Goal: Task Accomplishment & Management: Use online tool/utility

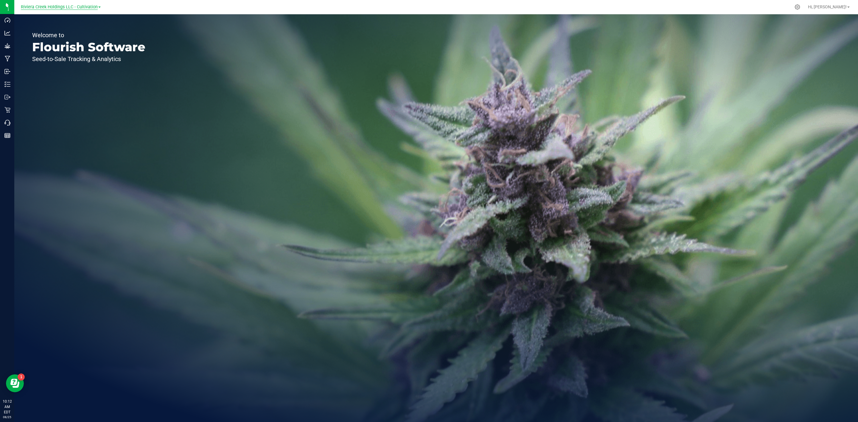
click at [61, 7] on span "Riviera Creek Holdings LLC - Cultivation" at bounding box center [59, 6] width 77 height 5
click at [80, 21] on link "Riviera Creek Holdings LLC - Cultivation" at bounding box center [60, 21] width 87 height 8
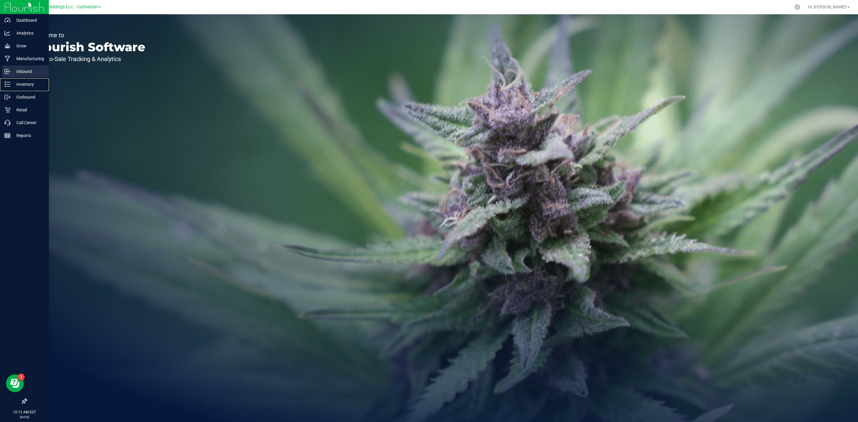
click at [15, 77] on nav "Dashboard Analytics Grow Manufacturing Inbound Inventory Outbound Retail Call C…" at bounding box center [24, 211] width 49 height 422
click at [16, 88] on div "Inventory" at bounding box center [25, 84] width 47 height 12
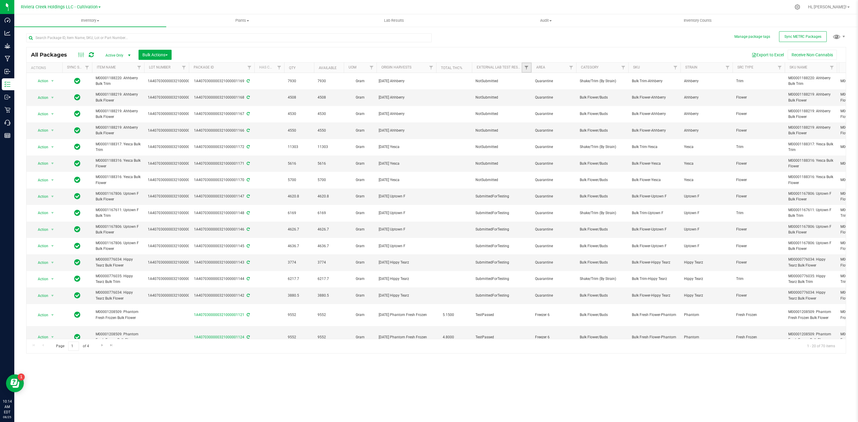
click at [523, 70] on link "Filter" at bounding box center [527, 68] width 10 height 10
click at [549, 132] on span "SubmittedForTesting" at bounding box center [550, 134] width 33 height 4
click at [532, 132] on input "SubmittedForTesting" at bounding box center [530, 134] width 4 height 4
checkbox input "true"
click at [545, 180] on button "Filter" at bounding box center [539, 180] width 29 height 13
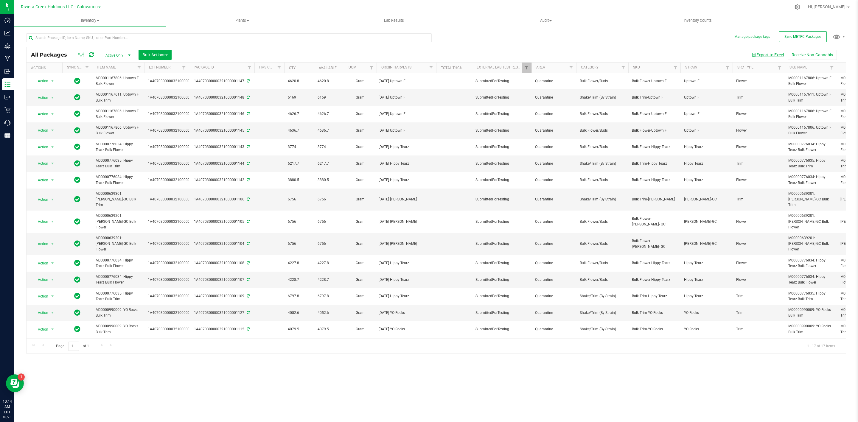
click at [754, 57] on span "button" at bounding box center [754, 55] width 5 height 5
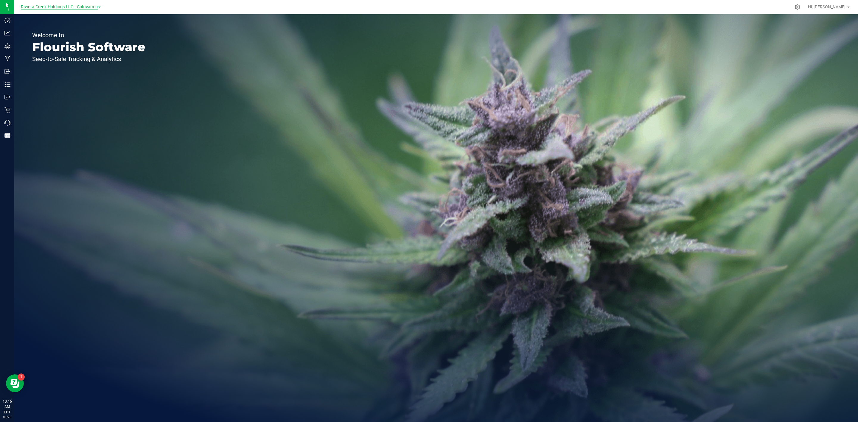
click at [61, 7] on span "Riviera Creek Holdings LLC - Cultivation" at bounding box center [59, 6] width 77 height 5
click at [65, 28] on link "Riviera Creek Holdings LLC - Processing" at bounding box center [60, 29] width 87 height 8
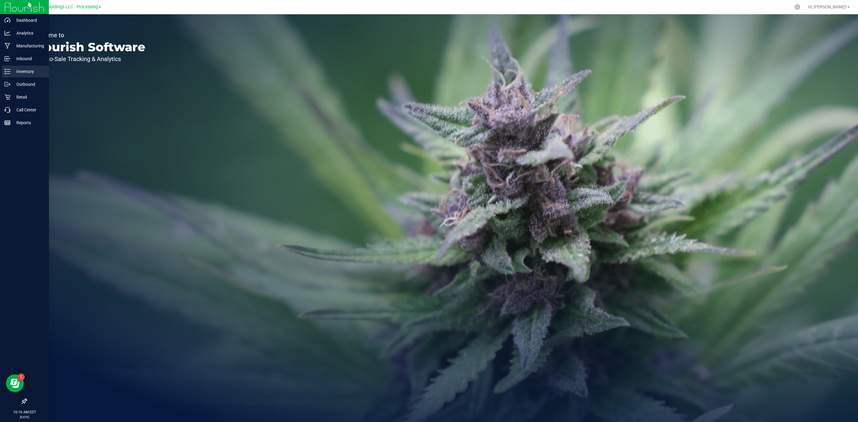
click at [8, 73] on icon at bounding box center [7, 72] width 6 height 6
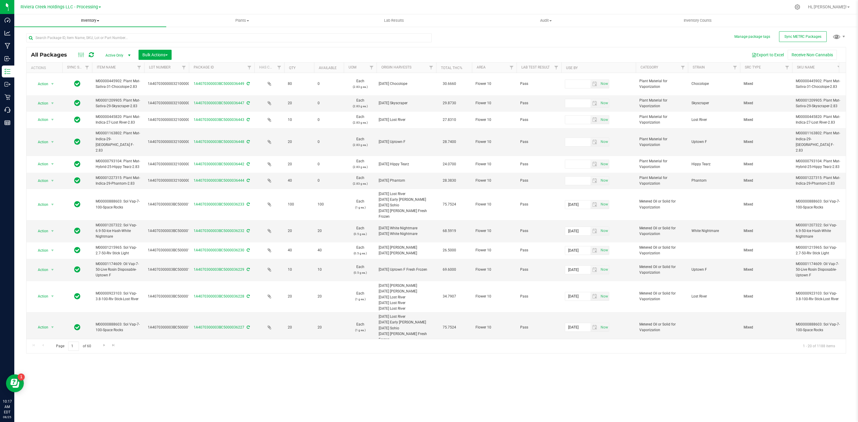
click at [82, 23] on span "Inventory" at bounding box center [90, 20] width 152 height 5
click at [50, 41] on span "All inventory" at bounding box center [34, 43] width 40 height 5
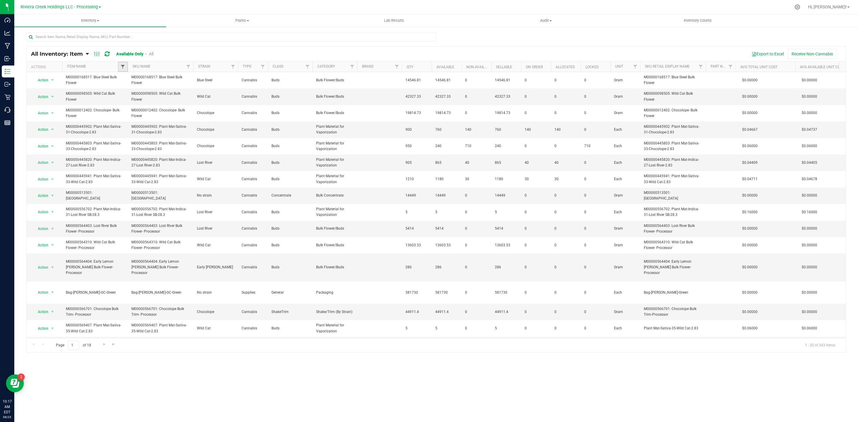
click at [123, 66] on span "Filter" at bounding box center [122, 66] width 5 height 5
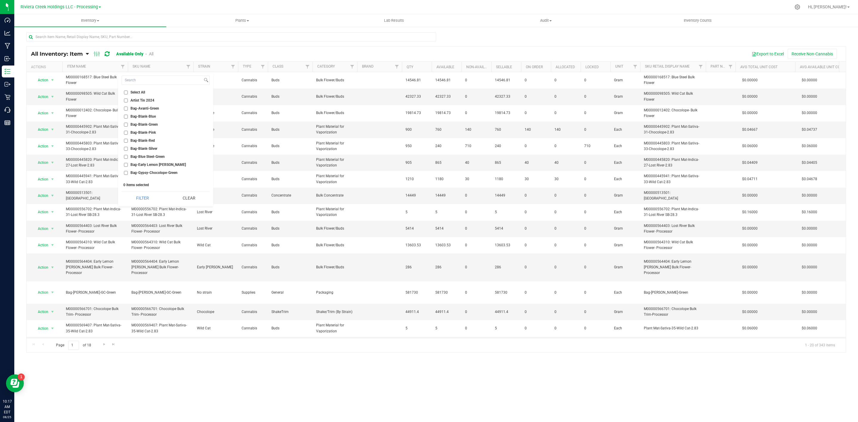
click at [196, 67] on th "Strain" at bounding box center [215, 67] width 45 height 10
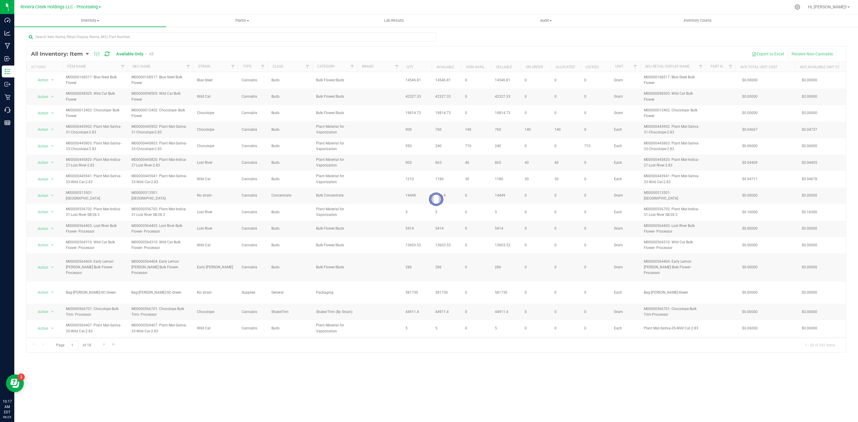
click at [190, 66] on div at bounding box center [436, 199] width 819 height 306
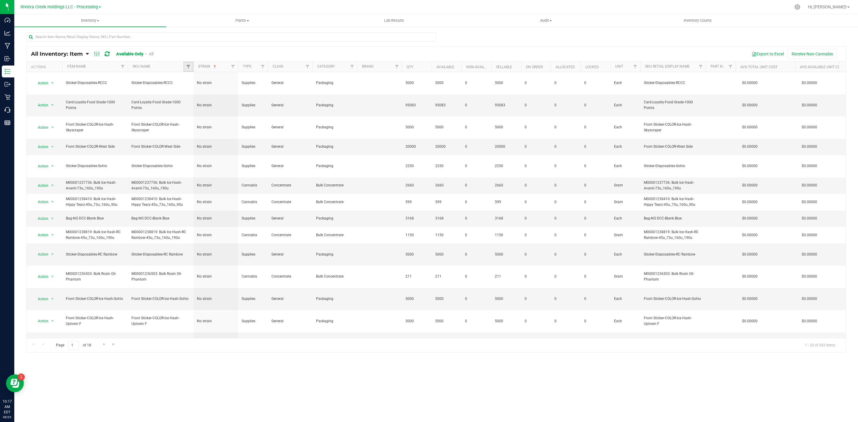
click at [188, 70] on link "Filter" at bounding box center [189, 67] width 10 height 10
click at [223, 82] on input at bounding box center [227, 80] width 81 height 9
type input "c"
type input "qube"
click at [208, 94] on span "Qube-5ml" at bounding box center [204, 94] width 16 height 4
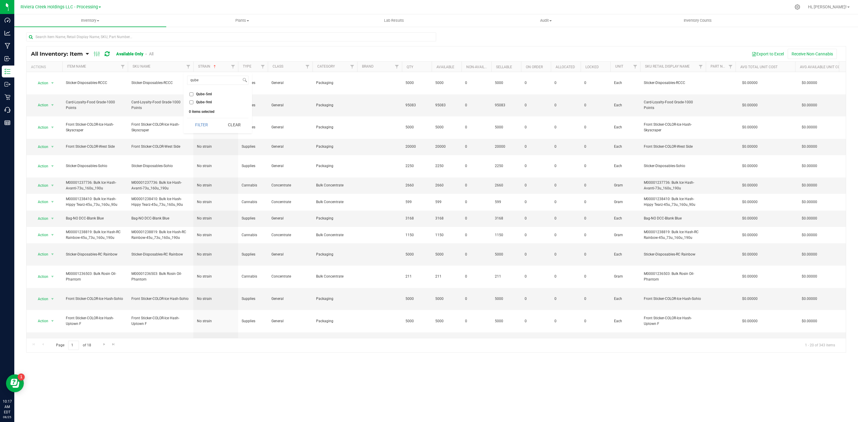
click at [193, 94] on input "Qube-5ml" at bounding box center [192, 94] width 4 height 4
click at [206, 95] on span "Qube-5ml" at bounding box center [204, 94] width 16 height 4
click at [193, 95] on input "Qube-5ml" at bounding box center [192, 94] width 4 height 4
click at [206, 95] on span "Qube-5ml" at bounding box center [204, 94] width 16 height 4
click at [193, 95] on input "Qube-5ml" at bounding box center [192, 94] width 4 height 4
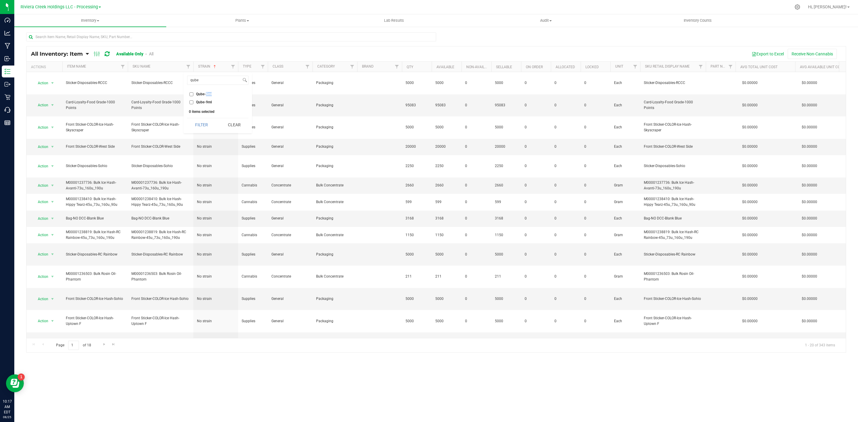
checkbox input "true"
drag, startPoint x: 210, startPoint y: 82, endPoint x: 184, endPoint y: 82, distance: 25.6
click at [184, 82] on div "qube Select All Artist Tin 2024 Bag-Avanti-Green Bag-Blank-Blue Bag-Blank-Green…" at bounding box center [218, 102] width 69 height 61
type input "r"
type input "tube"
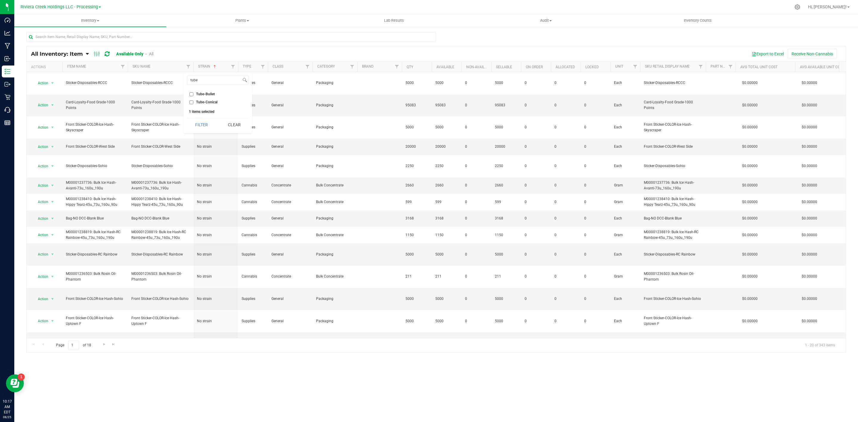
click at [204, 102] on span "Tube-Conical" at bounding box center [206, 102] width 21 height 4
click at [193, 102] on input "Tube-Conical" at bounding box center [192, 102] width 4 height 4
checkbox input "true"
click at [205, 120] on button "Filter" at bounding box center [201, 124] width 29 height 13
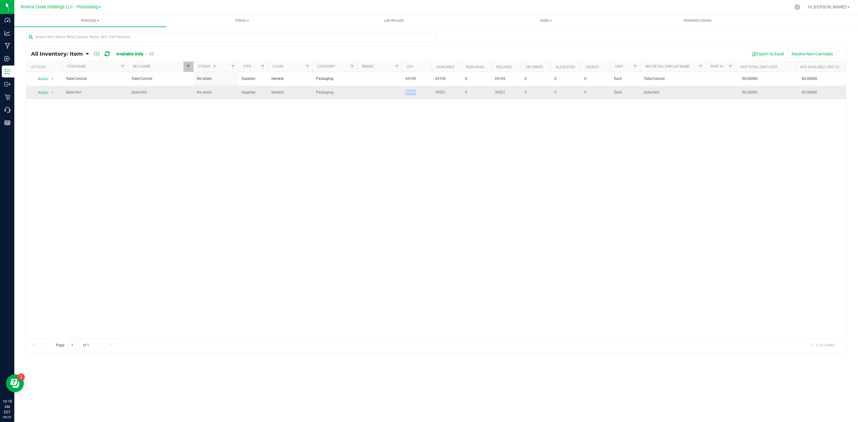
drag, startPoint x: 403, startPoint y: 97, endPoint x: 427, endPoint y: 97, distance: 23.2
click at [427, 97] on tr "Action Action Adjust qty Edit lots/costs Global inventory Locate inventory Prin…" at bounding box center [654, 92] width 1254 height 13
click at [421, 121] on div "Action Action Adjust qty Edit lots/costs Global inventory Locate inventory Prin…" at bounding box center [436, 205] width 819 height 266
drag, startPoint x: 442, startPoint y: 90, endPoint x: 459, endPoint y: 91, distance: 17.9
click at [459, 91] on tr "Action Action Adjust qty Edit lots/costs Global inventory Locate inventory Prin…" at bounding box center [654, 92] width 1254 height 13
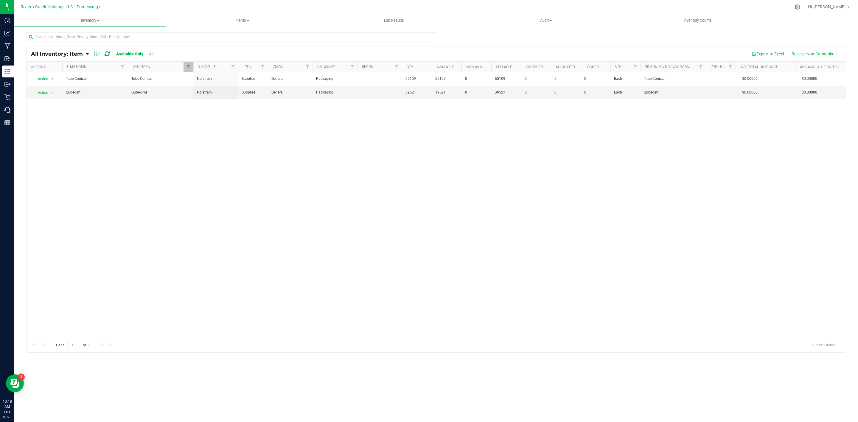
click at [457, 120] on div "Action Action Adjust qty Edit lots/costs Global inventory Locate inventory Prin…" at bounding box center [436, 205] width 819 height 266
drag, startPoint x: 397, startPoint y: 78, endPoint x: 486, endPoint y: 88, distance: 89.6
click at [486, 88] on tbody "Action Action Adjust qty Edit lots/costs Global inventory Locate inventory Prin…" at bounding box center [654, 85] width 1254 height 27
click at [402, 252] on div "Action Action Adjust qty Edit lots/costs Global inventory Locate inventory Prin…" at bounding box center [436, 205] width 819 height 266
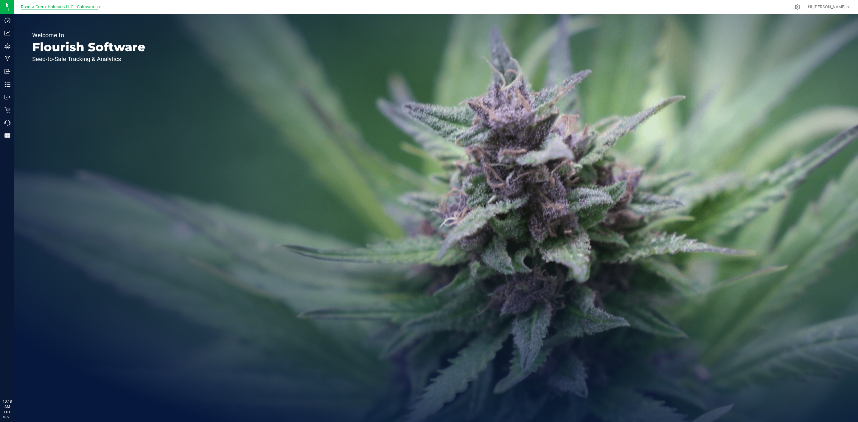
click at [70, 6] on span "Riviera Creek Holdings LLC - Cultivation" at bounding box center [59, 6] width 77 height 5
click at [75, 29] on link "Riviera Creek Holdings LLC - Processing" at bounding box center [60, 29] width 87 height 8
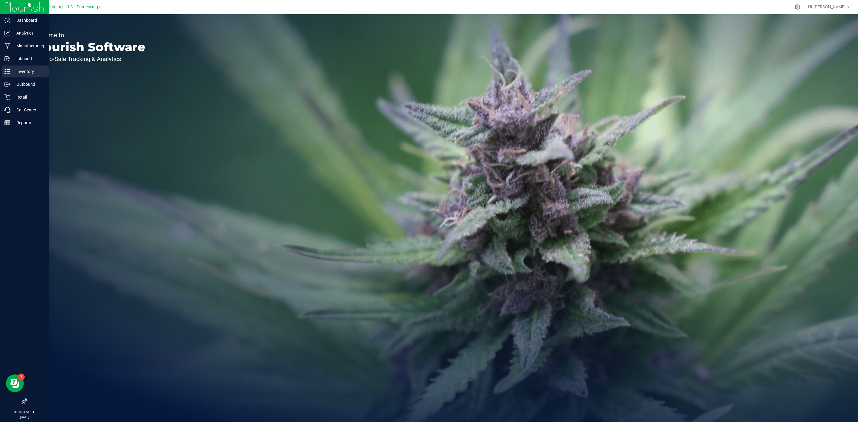
click at [2, 67] on div "Inventory" at bounding box center [25, 72] width 47 height 12
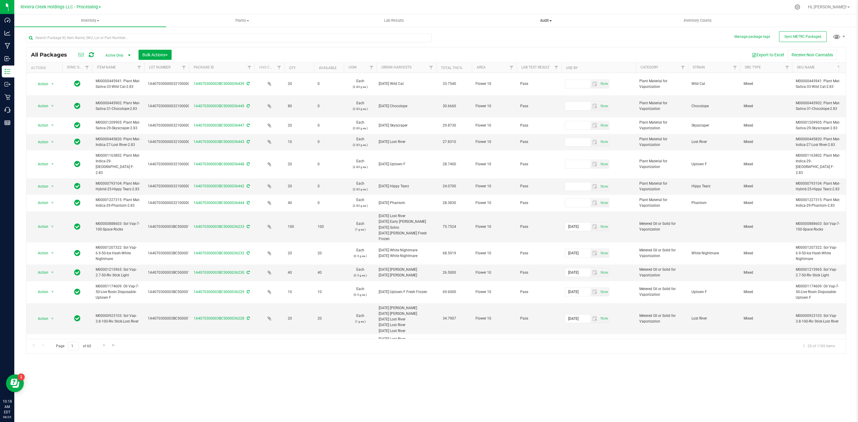
click at [542, 21] on span "Audit" at bounding box center [545, 20] width 151 height 5
click at [519, 34] on span "Inventory auditing" at bounding box center [495, 35] width 51 height 5
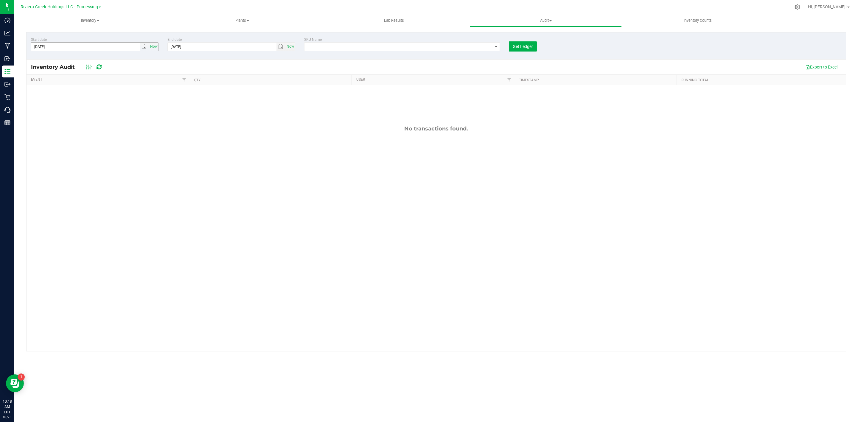
click at [147, 47] on span "select" at bounding box center [144, 47] width 9 height 8
click at [35, 57] on link "August 2025" at bounding box center [63, 59] width 64 height 9
click at [69, 88] on link "Jul" at bounding box center [70, 91] width 15 height 15
click at [55, 80] on link "1" at bounding box center [54, 80] width 9 height 9
type input "7/1/2025"
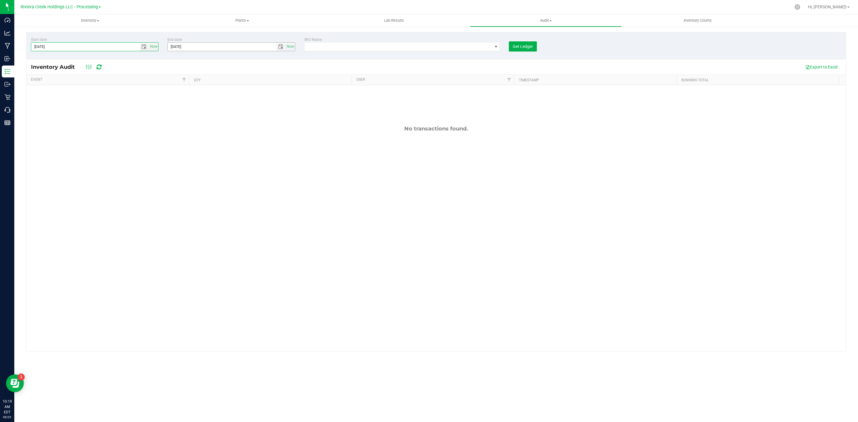
click at [282, 48] on span "select" at bounding box center [280, 46] width 5 height 5
click at [174, 56] on link "August 2025" at bounding box center [199, 59] width 64 height 9
click at [205, 91] on link "Jul" at bounding box center [206, 91] width 15 height 15
click at [207, 118] on link "31" at bounding box center [208, 116] width 9 height 9
type input "7/31/2025"
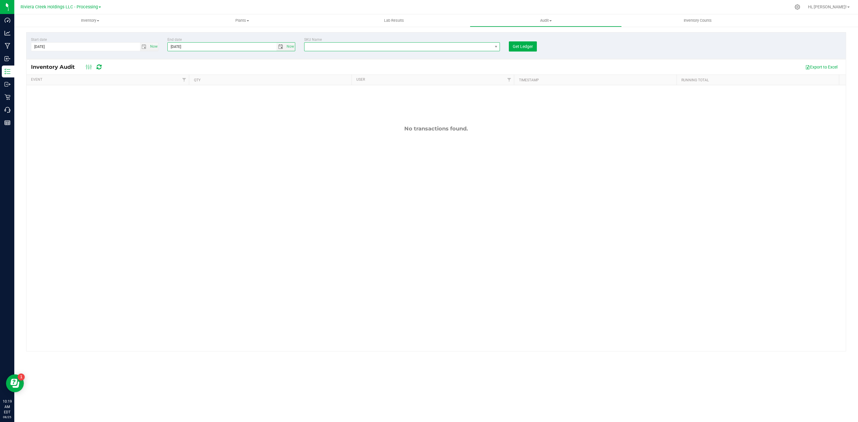
click at [471, 45] on span "NO DATA FOUND" at bounding box center [399, 47] width 188 height 8
type input "w"
type input "qube"
click at [345, 72] on li "Qube-5ml" at bounding box center [402, 72] width 195 height 8
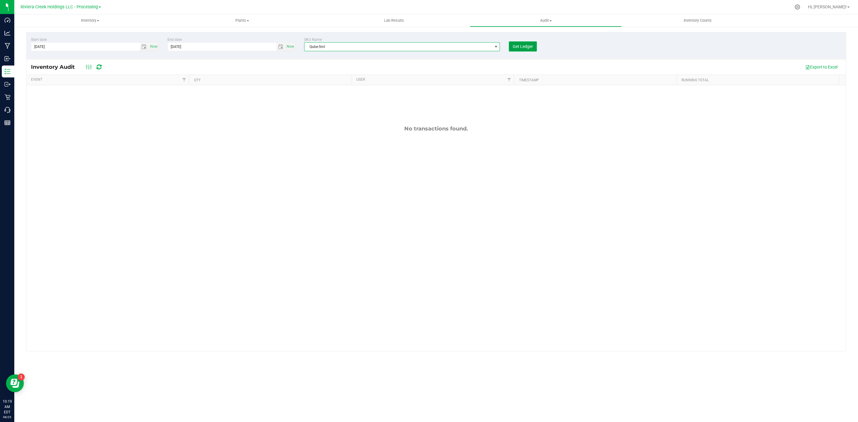
click at [529, 48] on span "Get Ledger" at bounding box center [523, 46] width 20 height 5
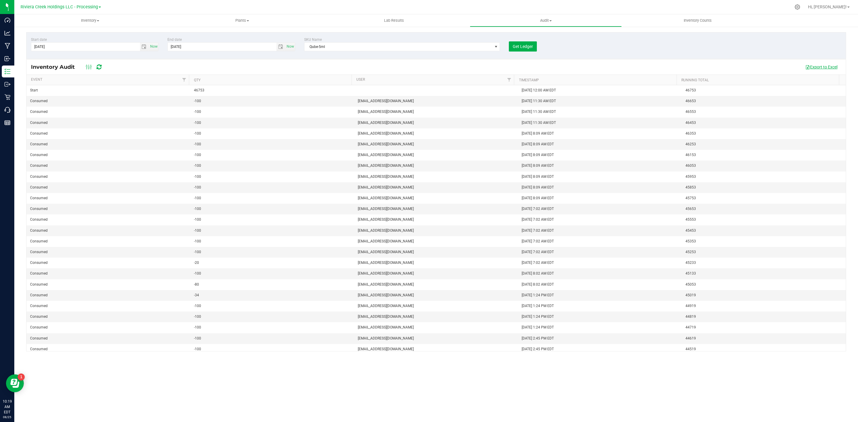
click at [816, 66] on button "Export to Excel" at bounding box center [822, 67] width 40 height 10
click at [498, 46] on span at bounding box center [496, 46] width 5 height 5
click at [349, 53] on span at bounding box center [402, 60] width 195 height 14
type input "c"
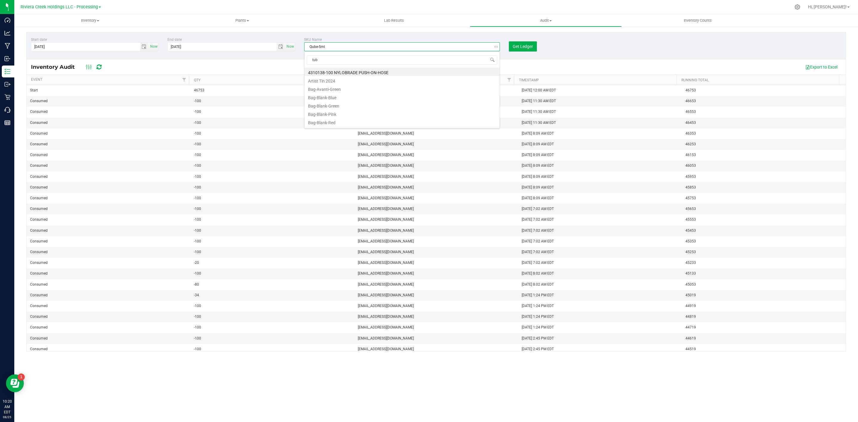
type input "tube"
click at [337, 80] on li "Tube-Conical" at bounding box center [402, 80] width 195 height 8
click at [522, 48] on span "Get Ledger" at bounding box center [523, 46] width 20 height 5
click at [533, 45] on span "Get Ledger" at bounding box center [523, 46] width 20 height 5
click at [280, 49] on span "select" at bounding box center [280, 46] width 5 height 5
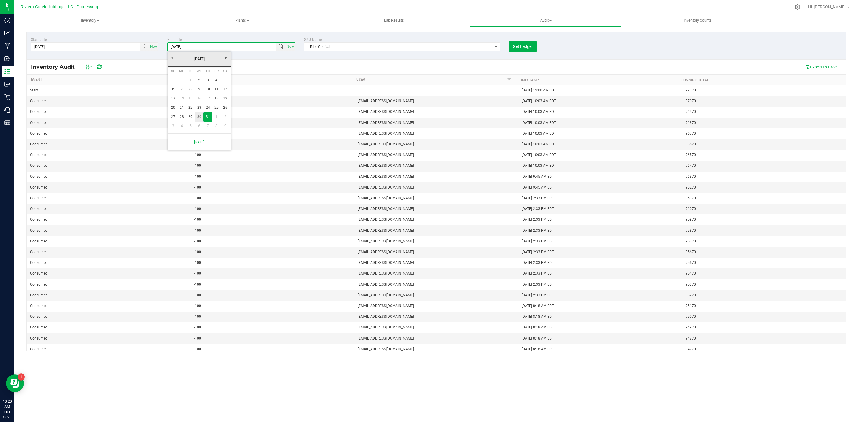
click at [200, 115] on link "30" at bounding box center [199, 116] width 9 height 9
click at [529, 43] on button "Get Ledger" at bounding box center [523, 46] width 28 height 10
click at [283, 48] on span "select" at bounding box center [281, 47] width 9 height 8
click at [209, 118] on link "31" at bounding box center [208, 116] width 9 height 9
type input "7/31/2025"
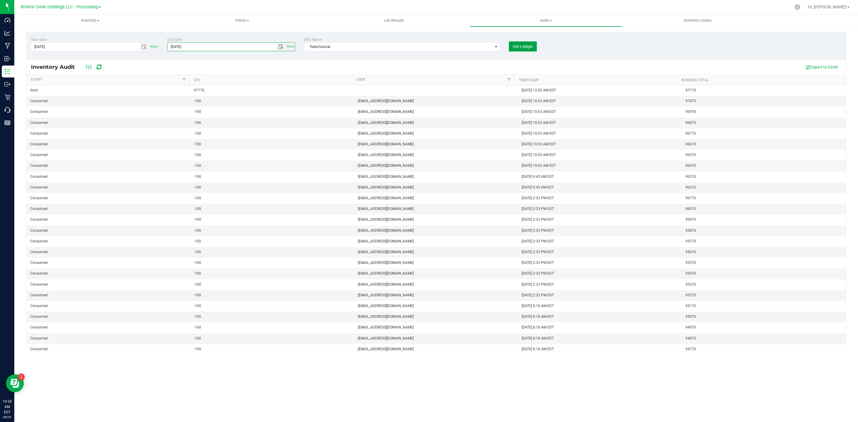
click at [521, 47] on span "Get Ledger" at bounding box center [523, 46] width 20 height 5
click at [826, 63] on button "Export to Excel" at bounding box center [822, 67] width 40 height 10
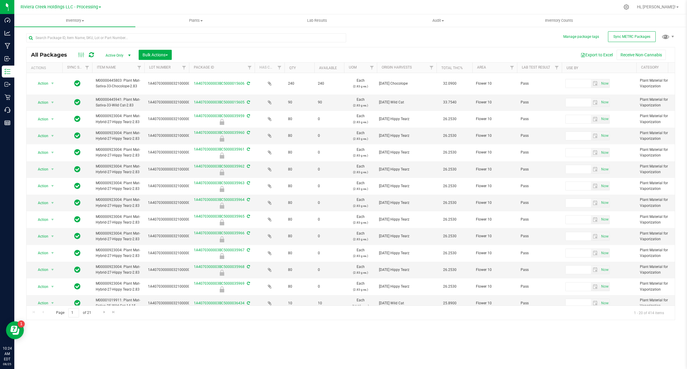
scroll to position [0, 1111]
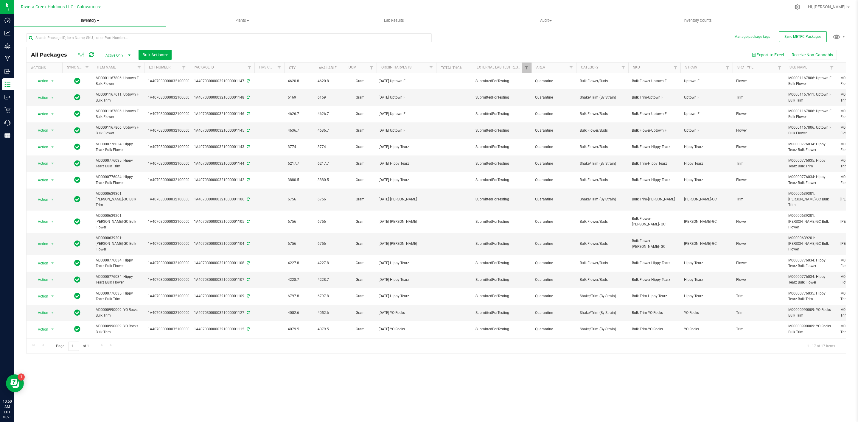
click at [95, 16] on uib-tab-heading "Inventory All packages All inventory Waste log Create inventory" at bounding box center [90, 20] width 152 height 13
click at [60, 6] on span "Riviera Creek Holdings LLC - Cultivation" at bounding box center [59, 6] width 77 height 5
click at [64, 29] on link "Riviera Creek Holdings LLC - Processing" at bounding box center [60, 29] width 87 height 8
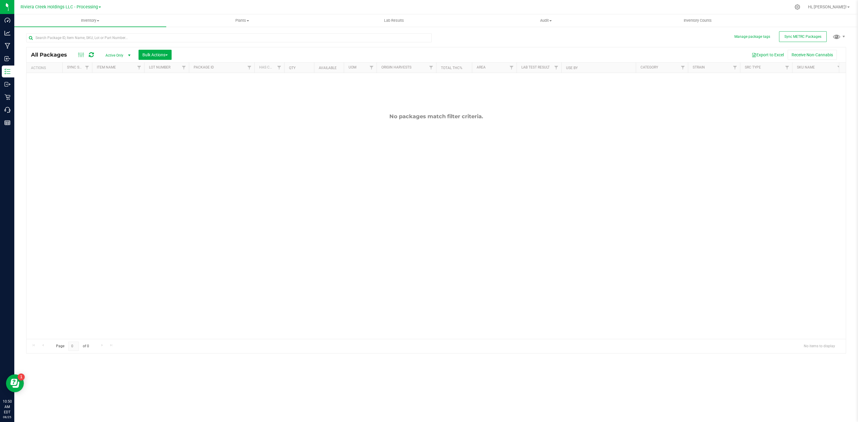
click at [113, 55] on span "Active Only" at bounding box center [116, 55] width 33 height 8
click at [116, 91] on li "All" at bounding box center [117, 92] width 32 height 9
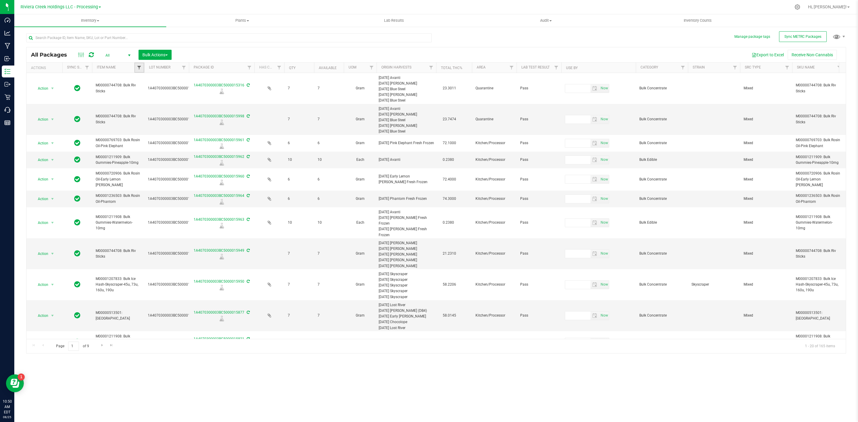
click at [139, 66] on span "Filter" at bounding box center [139, 67] width 5 height 5
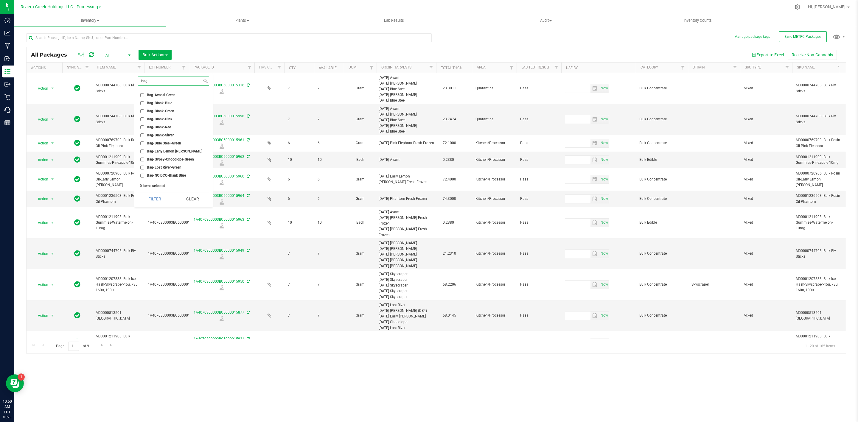
type input "bag"
click at [167, 132] on li "Bag-Blank-Silver" at bounding box center [173, 135] width 71 height 6
click at [163, 136] on span "Bag-Blank-Silver" at bounding box center [160, 135] width 27 height 4
click at [144, 136] on input "Bag-Blank-Silver" at bounding box center [142, 135] width 4 height 4
click at [157, 200] on button "Filter" at bounding box center [154, 198] width 33 height 13
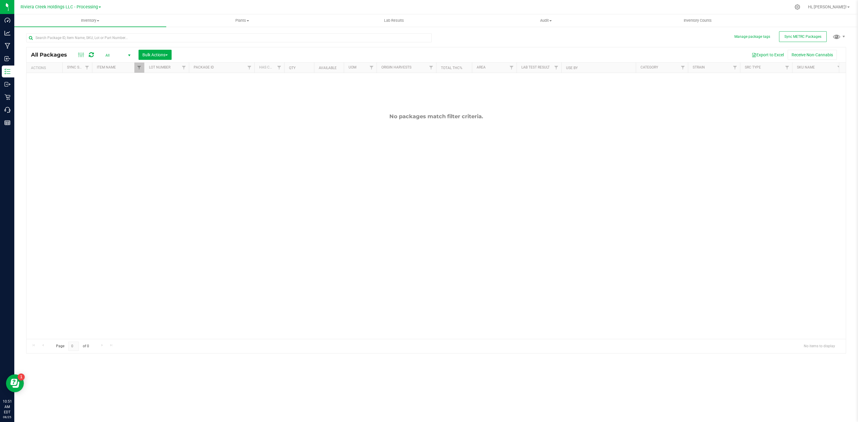
drag, startPoint x: 378, startPoint y: 333, endPoint x: 384, endPoint y: 333, distance: 6.0
click at [384, 333] on div "No packages match filter criteria." at bounding box center [436, 226] width 819 height 306
click at [618, 65] on link "Filter" at bounding box center [615, 68] width 10 height 10
click at [666, 166] on button "Clear" at bounding box center [661, 164] width 29 height 13
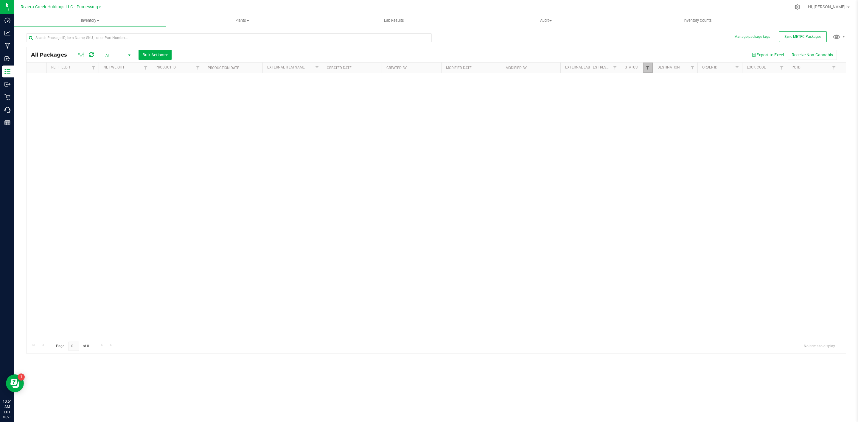
click at [647, 67] on span "Filter" at bounding box center [647, 67] width 5 height 5
click at [691, 189] on button "Clear" at bounding box center [693, 188] width 29 height 13
checkbox input "true"
click at [142, 69] on span "Filter" at bounding box center [139, 67] width 5 height 5
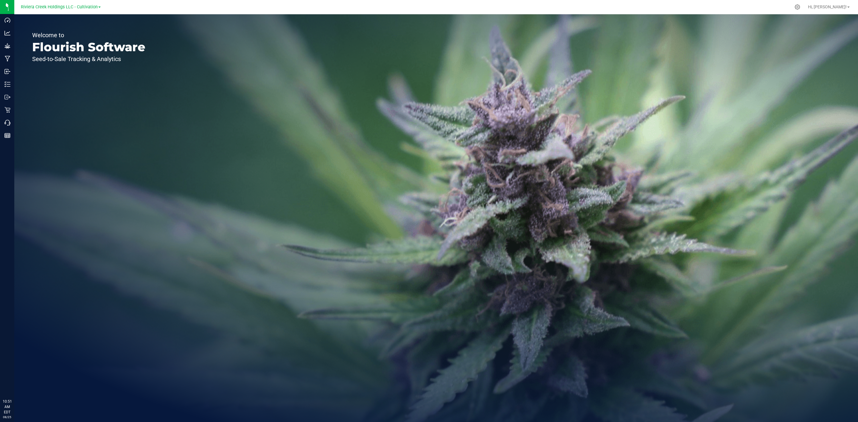
drag, startPoint x: 86, startPoint y: 1, endPoint x: 87, endPoint y: 7, distance: 5.4
click at [86, 2] on div "Riviera Creek Holdings LLC - Cultivation" at bounding box center [61, 7] width 89 height 12
click at [87, 7] on span "Riviera Creek Holdings LLC - Cultivation" at bounding box center [59, 6] width 77 height 5
click at [88, 31] on link "Riviera Creek Holdings LLC - Processing" at bounding box center [60, 29] width 87 height 8
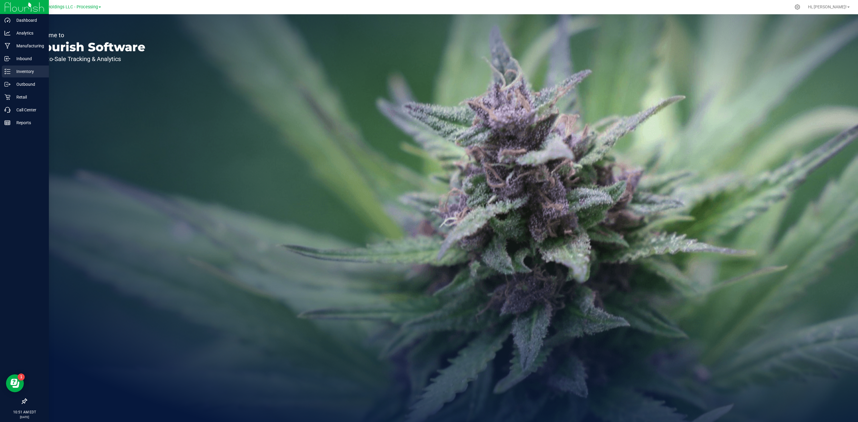
click at [3, 74] on div "Inventory" at bounding box center [25, 72] width 47 height 12
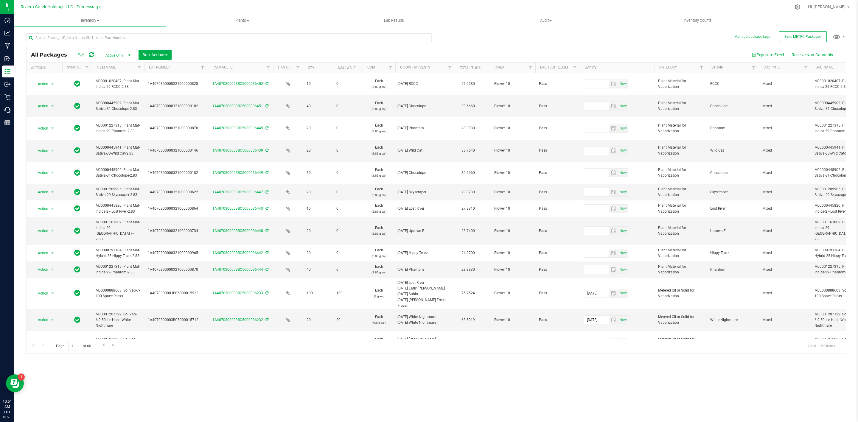
drag, startPoint x: 188, startPoint y: 67, endPoint x: 208, endPoint y: 67, distance: 20.0
click at [208, 67] on div "Actions Sync Status Item Name Lot Number Package ID Has COA Qty Available UOM O…" at bounding box center [433, 68] width 813 height 10
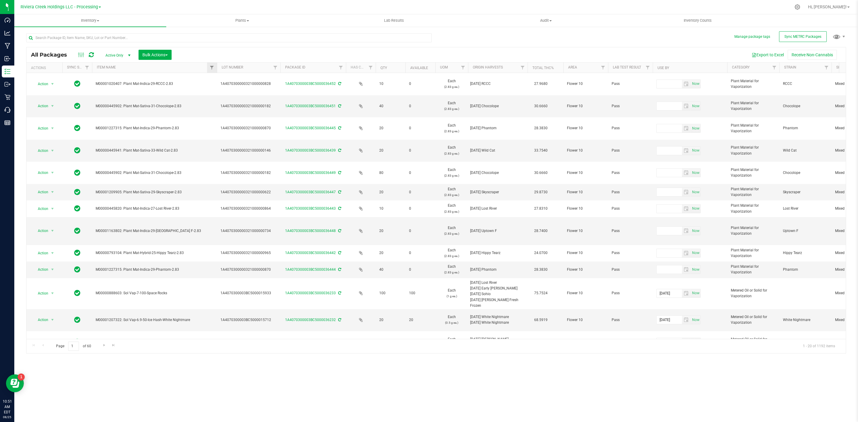
drag, startPoint x: 143, startPoint y: 66, endPoint x: 217, endPoint y: 65, distance: 73.3
click at [217, 65] on div "Actions Sync Status Item Name Lot Number Package ID Has COA Qty Available UOM O…" at bounding box center [433, 68] width 813 height 10
click at [129, 55] on span "select" at bounding box center [129, 55] width 5 height 5
click at [113, 92] on li "All" at bounding box center [117, 92] width 32 height 9
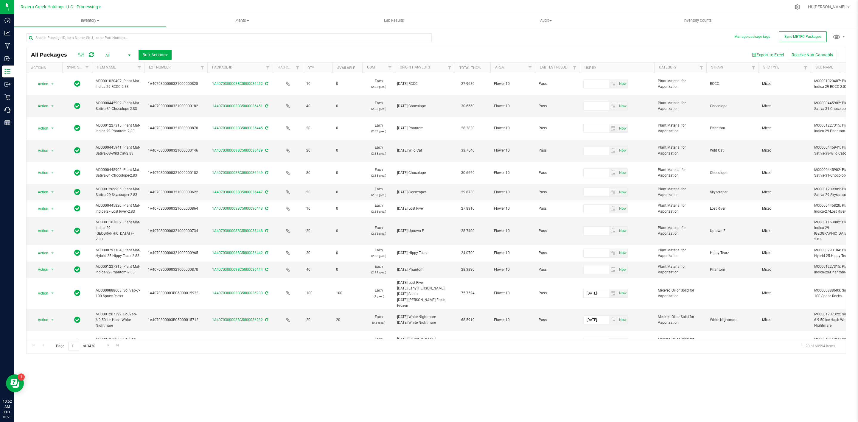
drag, startPoint x: 188, startPoint y: 66, endPoint x: 215, endPoint y: 66, distance: 26.8
click at [215, 66] on div "Actions Sync Status Item Name Lot Number Package ID Has COA Qty Available UOM O…" at bounding box center [433, 68] width 813 height 10
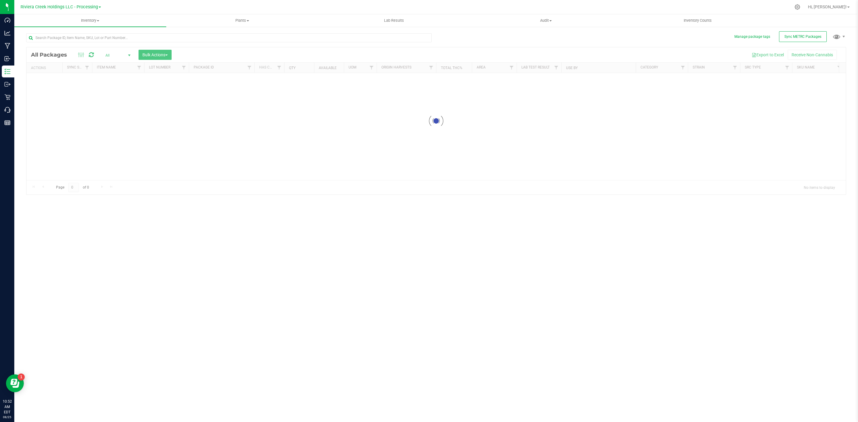
click at [165, 179] on div at bounding box center [436, 120] width 819 height 147
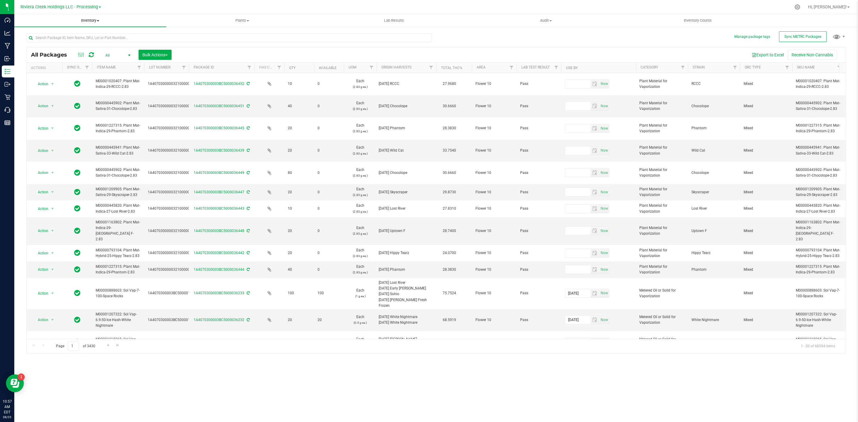
click at [88, 19] on span "Inventory" at bounding box center [90, 20] width 152 height 5
click at [44, 43] on span "All inventory" at bounding box center [34, 43] width 40 height 5
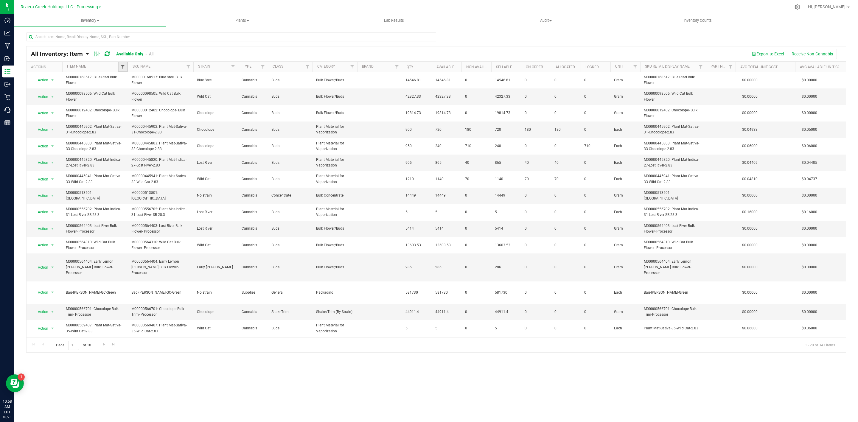
click at [123, 69] on span "Filter" at bounding box center [122, 66] width 5 height 5
click at [182, 67] on th "SKU Name" at bounding box center [161, 67] width 66 height 10
click at [186, 66] on div at bounding box center [436, 199] width 819 height 306
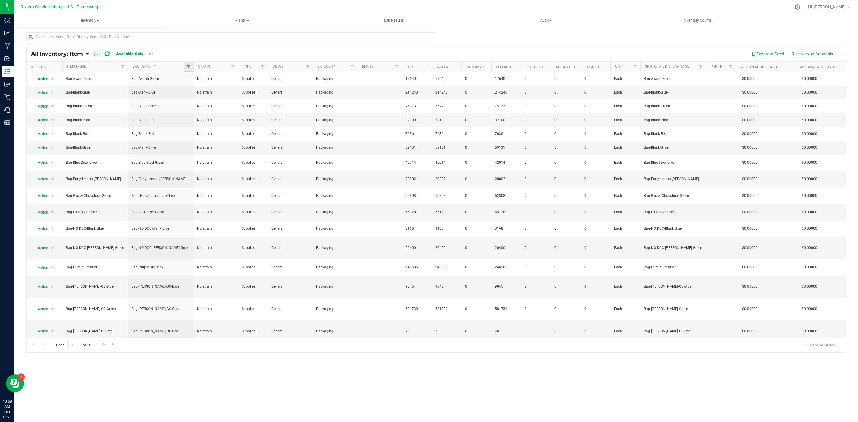
click at [190, 68] on span "Filter" at bounding box center [188, 66] width 5 height 5
type input "bag"
click at [217, 133] on span "Bag-Blank-Silver" at bounding box center [209, 135] width 27 height 4
click at [193, 133] on input "Bag-Blank-Silver" at bounding box center [192, 135] width 4 height 4
checkbox input "true"
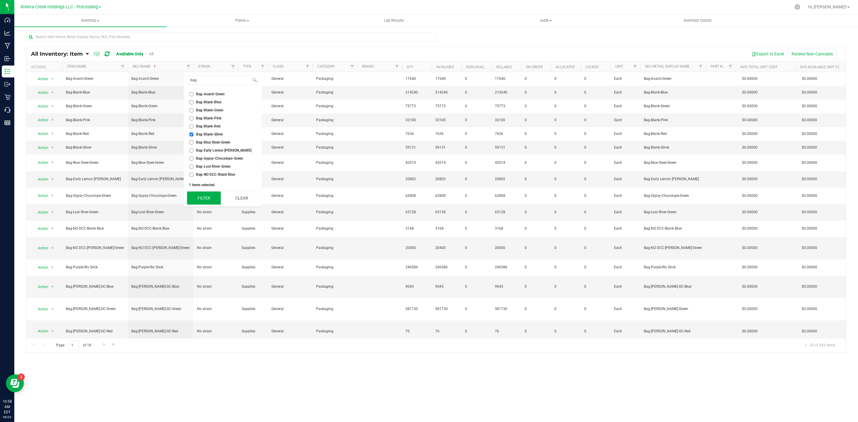
click at [206, 198] on button "Filter" at bounding box center [203, 198] width 33 height 13
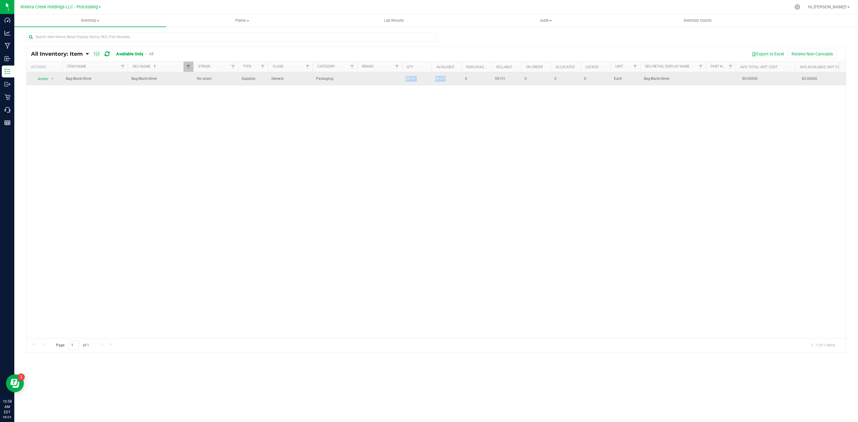
drag, startPoint x: 397, startPoint y: 84, endPoint x: 457, endPoint y: 85, distance: 59.9
click at [457, 85] on tr "Action Action Adjust qty Edit lots/costs Global inventory Locate inventory Prin…" at bounding box center [654, 78] width 1254 height 13
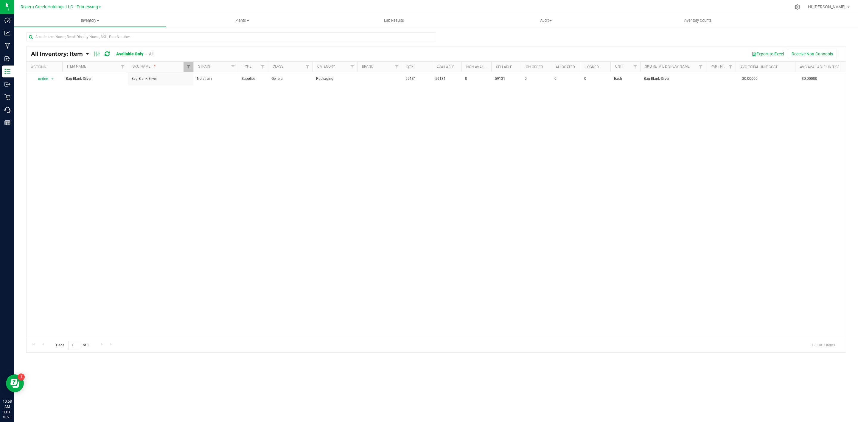
click at [457, 124] on div "Action Action Adjust qty Edit lots/costs Global inventory Locate inventory Prin…" at bounding box center [436, 205] width 819 height 266
click at [554, 17] on uib-tab-heading "Audit Inventory auditing Package history" at bounding box center [545, 21] width 151 height 12
click at [489, 34] on span "Inventory auditing" at bounding box center [495, 35] width 51 height 5
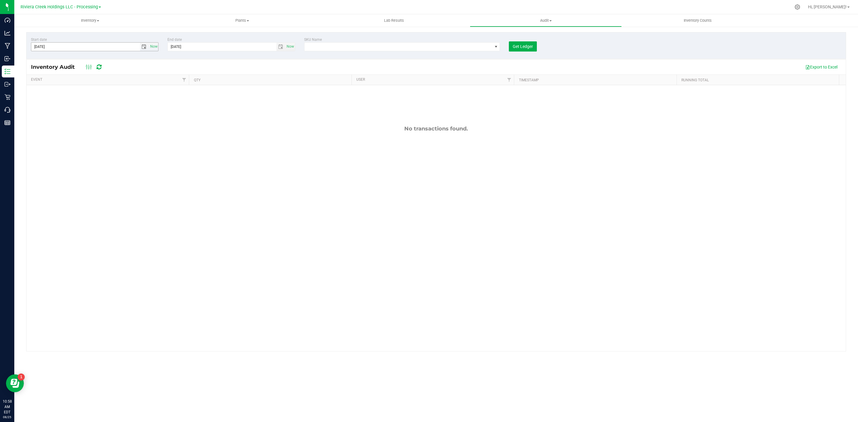
click at [142, 46] on span "select" at bounding box center [144, 46] width 5 height 5
click at [33, 58] on link "August 2025" at bounding box center [63, 59] width 64 height 9
click at [54, 90] on link "Jun" at bounding box center [54, 91] width 15 height 15
click at [277, 46] on span "select" at bounding box center [281, 47] width 9 height 8
click at [182, 118] on link "25" at bounding box center [182, 116] width 9 height 9
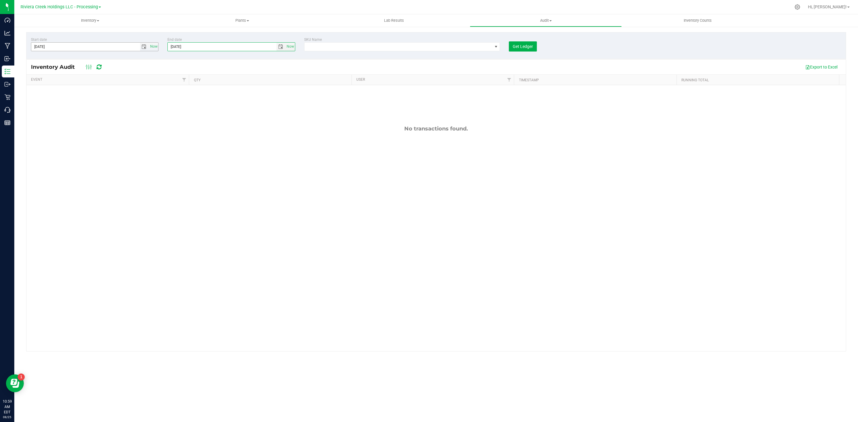
click at [139, 48] on input "8/18/2025" at bounding box center [85, 47] width 109 height 8
click at [144, 46] on span "select" at bounding box center [144, 46] width 5 height 5
click at [38, 80] on link "1" at bounding box center [36, 80] width 9 height 9
type input "[DATE]"
click at [190, 60] on div "Inventory Audit Export to Excel" at bounding box center [436, 67] width 819 height 15
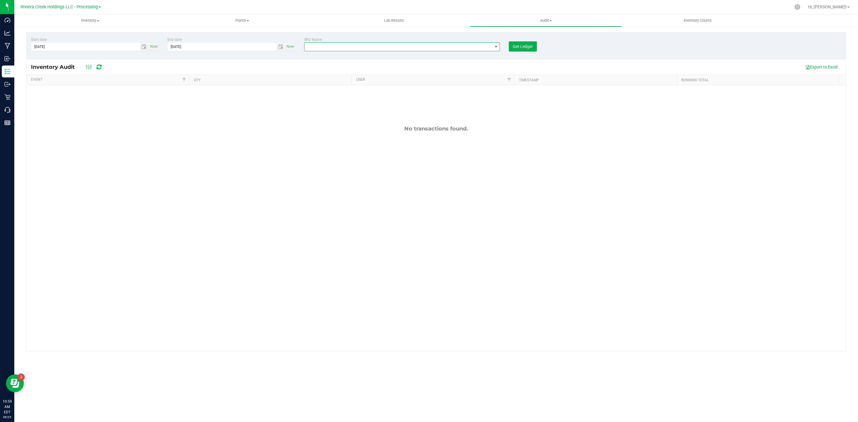
click at [494, 46] on span "NO DATA FOUND" at bounding box center [496, 46] width 5 height 5
type input "bag"
click at [348, 113] on li "Bag-Blank-Silver" at bounding box center [402, 113] width 195 height 8
click at [533, 47] on span "Get Ledger" at bounding box center [523, 46] width 20 height 5
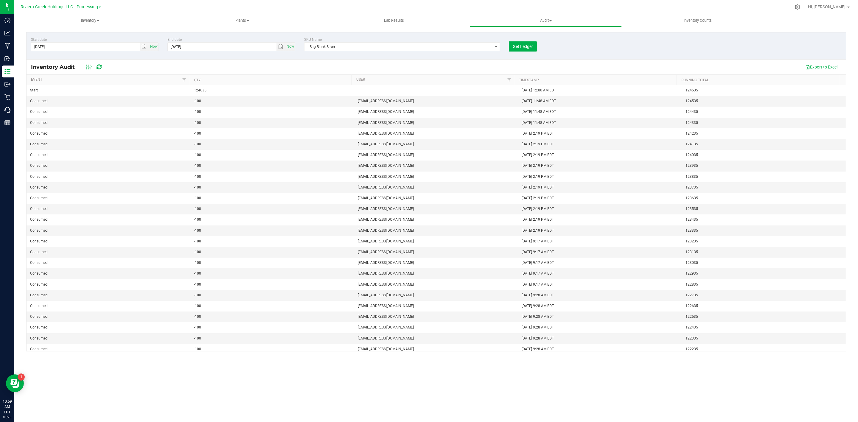
click at [829, 64] on button "Export to Excel" at bounding box center [822, 67] width 40 height 10
click at [648, 7] on div at bounding box center [449, 7] width 684 height 12
click at [820, 68] on button "Export to Excel" at bounding box center [822, 67] width 40 height 10
click at [825, 62] on button "Export to Excel" at bounding box center [822, 67] width 40 height 10
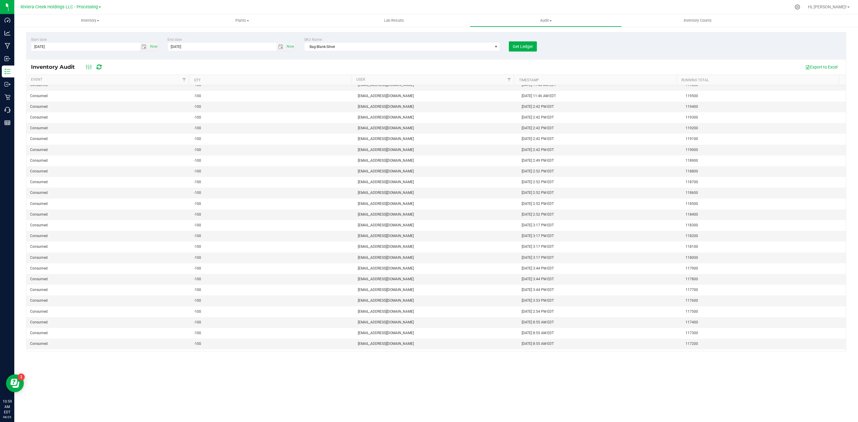
click at [778, 43] on div "Start date 6/1/2025 Now End date 8/25/2025 Now SKU Name Bag-Blank-Silver Get Le…" at bounding box center [436, 45] width 820 height 27
click at [828, 64] on button "Export to Excel" at bounding box center [822, 67] width 40 height 10
click at [831, 65] on button "Export to Excel" at bounding box center [822, 67] width 40 height 10
click at [166, 60] on div "Inventory Audit Export to Excel" at bounding box center [436, 67] width 819 height 15
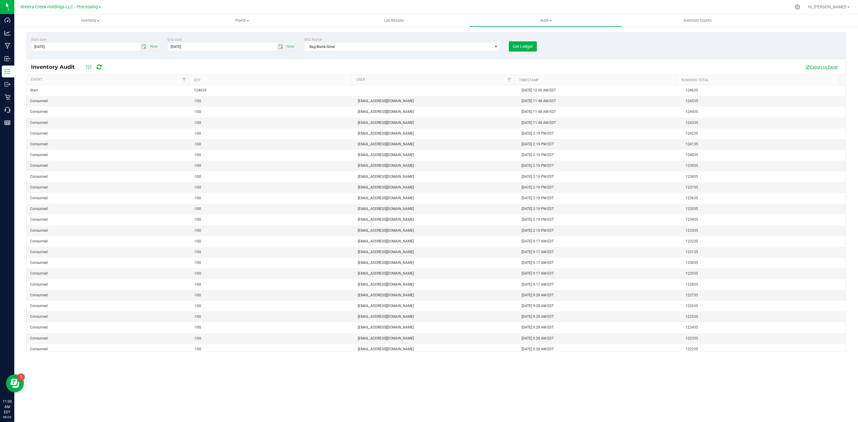
click at [813, 67] on button "Export to Excel" at bounding box center [822, 67] width 40 height 10
